Goal: Find contact information: Find phone

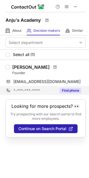
click at [70, 92] on button "Find phone" at bounding box center [70, 91] width 22 height 6
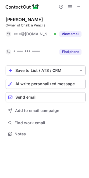
scroll to position [3, 3]
